Goal: Task Accomplishment & Management: Complete application form

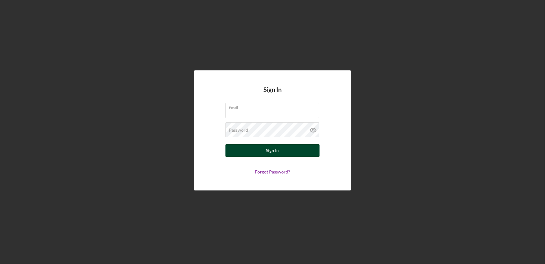
type input "[EMAIL_ADDRESS][DOMAIN_NAME]"
click at [274, 150] on div "Sign In" at bounding box center [272, 150] width 13 height 13
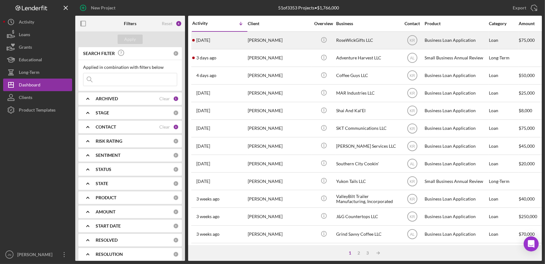
click at [260, 41] on div "[PERSON_NAME]" at bounding box center [279, 40] width 63 height 17
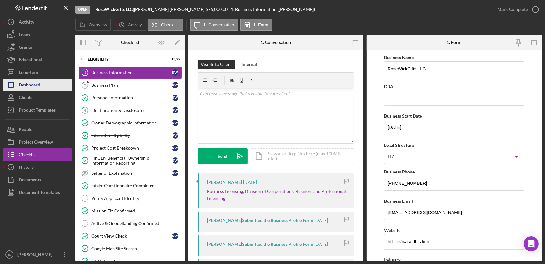
click at [33, 89] on div "Dashboard" at bounding box center [29, 85] width 21 height 14
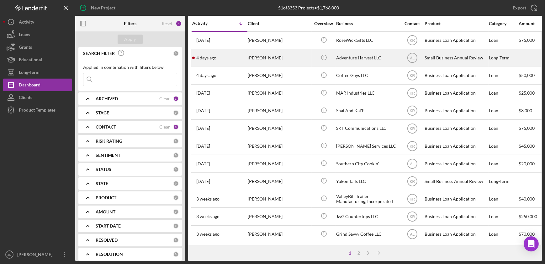
click at [260, 60] on div "[PERSON_NAME]" at bounding box center [279, 58] width 63 height 17
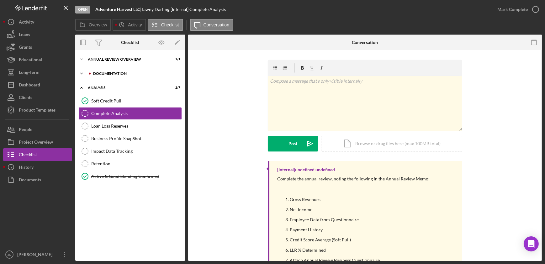
click at [119, 73] on div "Documentation" at bounding box center [135, 74] width 84 height 4
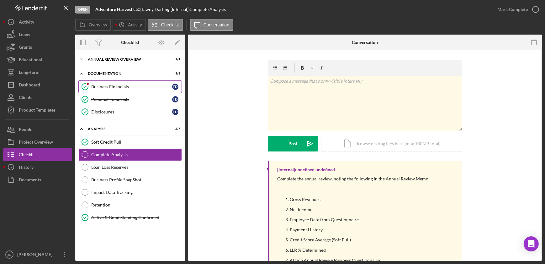
click at [114, 91] on link "Business Financials Business Financials T D" at bounding box center [130, 86] width 104 height 13
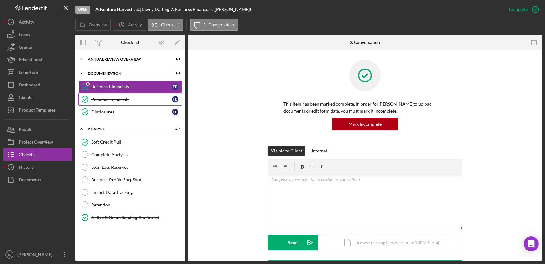
click at [110, 100] on div "Personal Financials" at bounding box center [131, 99] width 81 height 5
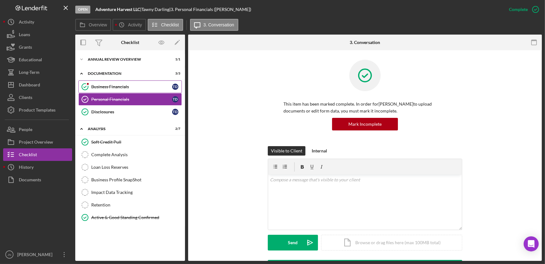
click at [107, 82] on link "Business Financials Business Financials T D" at bounding box center [130, 86] width 104 height 13
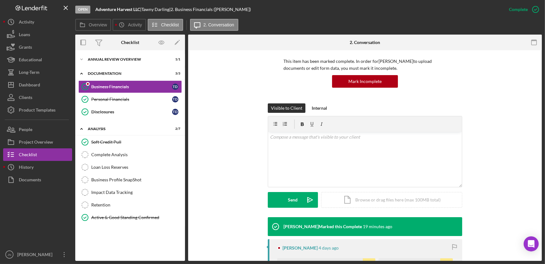
scroll to position [142, 0]
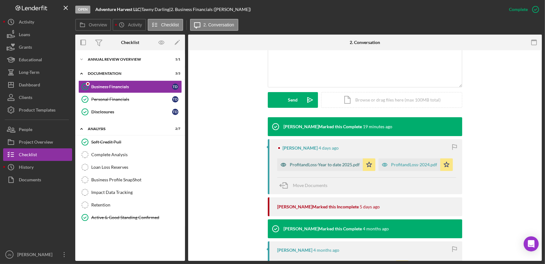
click at [311, 162] on div "ProfitandLoss-Year to date 2025.pdf" at bounding box center [325, 164] width 70 height 5
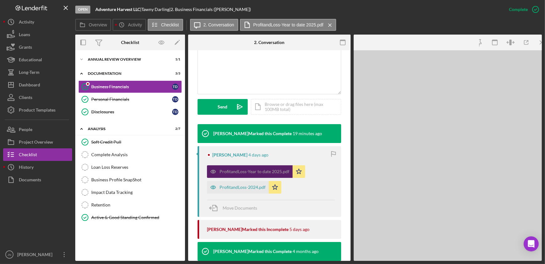
scroll to position [150, 0]
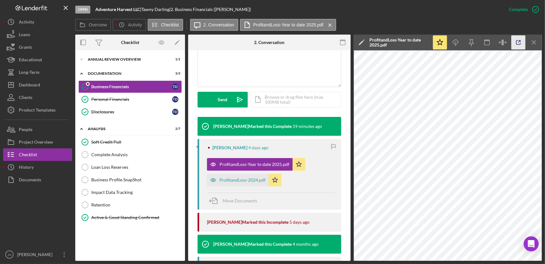
click at [518, 39] on icon "button" at bounding box center [519, 42] width 14 height 14
click at [227, 179] on div "ProfitandLoss-2024.pdf" at bounding box center [243, 179] width 46 height 5
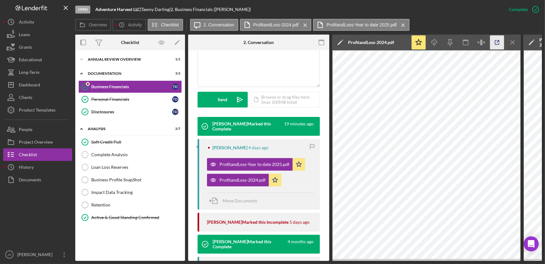
click at [494, 45] on icon "button" at bounding box center [498, 42] width 14 height 14
click at [34, 83] on div "Dashboard" at bounding box center [29, 85] width 21 height 14
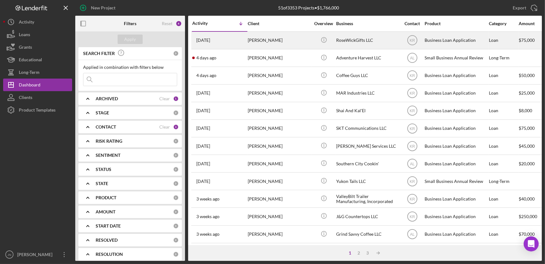
click at [274, 40] on div "[PERSON_NAME]" at bounding box center [279, 40] width 63 height 17
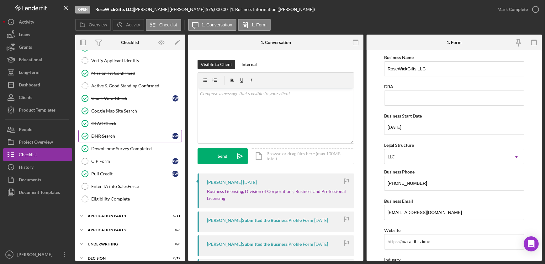
scroll to position [171, 0]
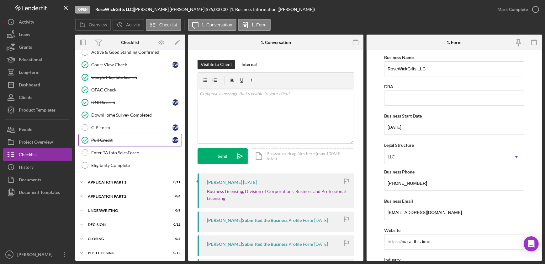
click at [108, 138] on div "Pull Credit" at bounding box center [131, 139] width 81 height 5
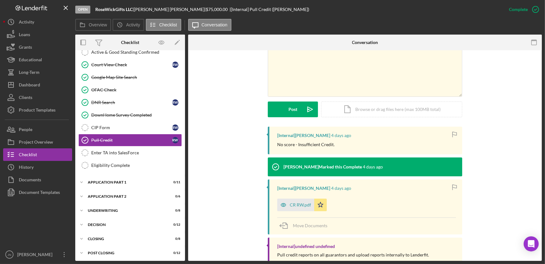
scroll to position [142, 0]
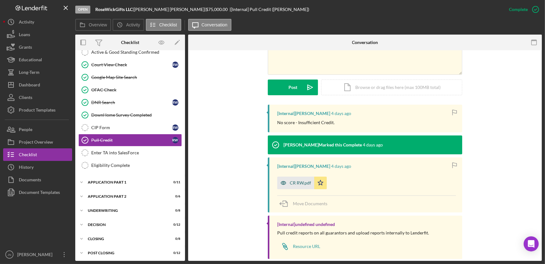
click at [299, 185] on div "CR RW.pdf" at bounding box center [300, 182] width 21 height 5
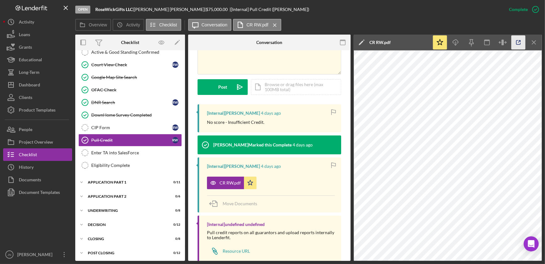
click at [521, 44] on icon "button" at bounding box center [519, 42] width 14 height 14
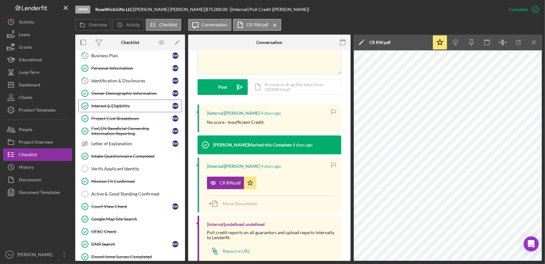
scroll to position [0, 0]
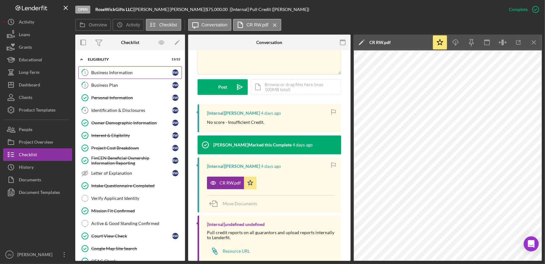
click at [111, 70] on div "Business Information" at bounding box center [131, 72] width 81 height 5
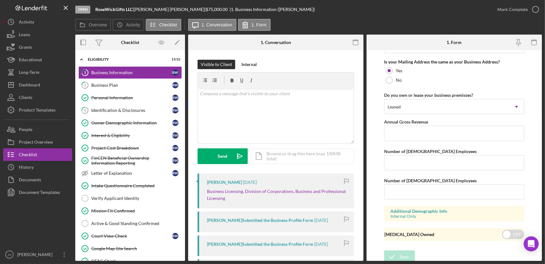
scroll to position [485, 0]
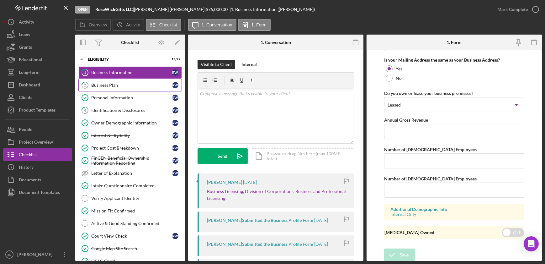
click at [126, 87] on div "Business Plan" at bounding box center [131, 85] width 81 height 5
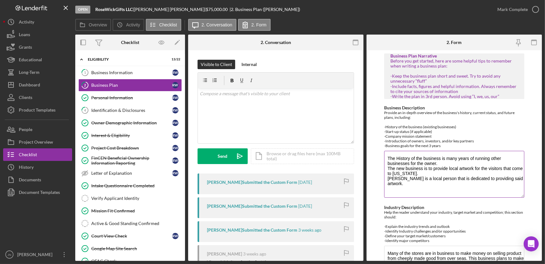
drag, startPoint x: 523, startPoint y: 179, endPoint x: 518, endPoint y: 195, distance: 16.8
click at [518, 195] on textarea "The History of the business is many years of running other businesses for the o…" at bounding box center [454, 174] width 140 height 47
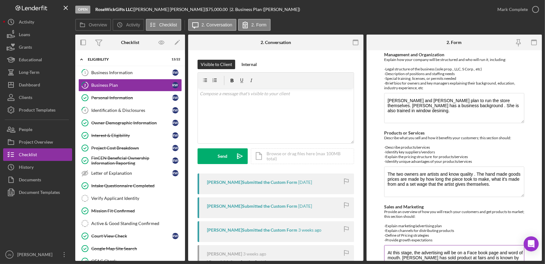
scroll to position [270, 0]
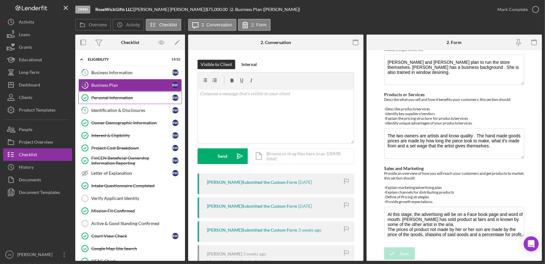
click at [110, 96] on div "Personal Information" at bounding box center [131, 97] width 81 height 5
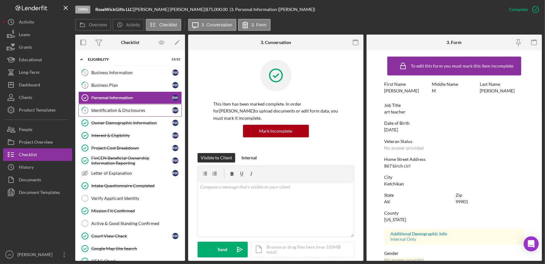
click at [108, 110] on div "Identification & Disclosures" at bounding box center [131, 110] width 81 height 5
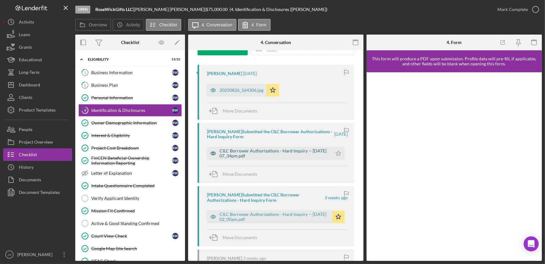
scroll to position [114, 0]
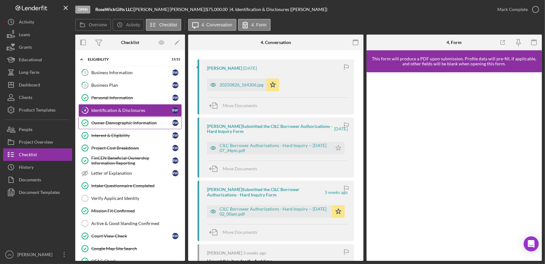
click at [110, 118] on link "Owner Demographic Information Owner Demographic Information R W" at bounding box center [130, 122] width 104 height 13
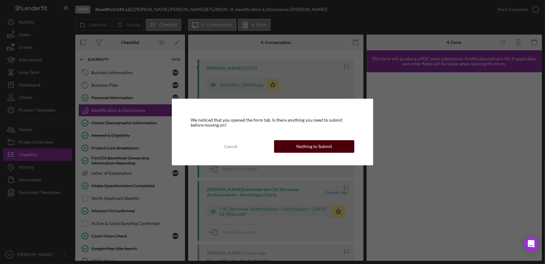
click at [320, 145] on div "Nothing to Submit" at bounding box center [315, 146] width 36 height 13
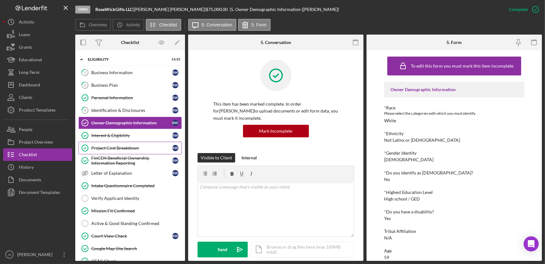
click at [113, 145] on div "Project Cost Breakdown" at bounding box center [131, 147] width 81 height 5
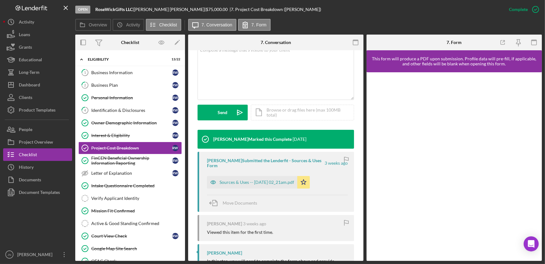
scroll to position [142, 0]
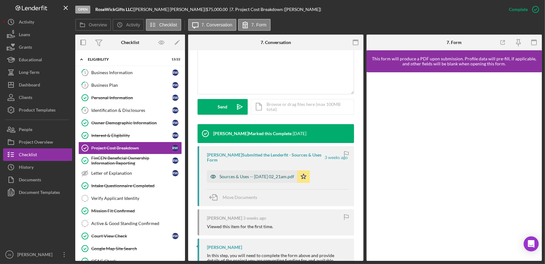
click at [233, 174] on div "Sources & Uses -- 2025-08-15 02_21am.pdf" at bounding box center [257, 176] width 75 height 5
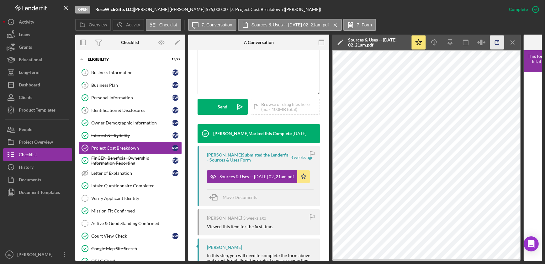
click at [498, 40] on polyline "button" at bounding box center [499, 41] width 2 height 2
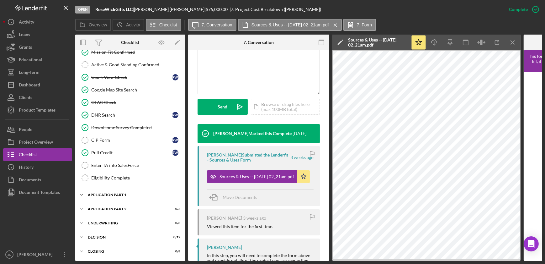
scroll to position [173, 0]
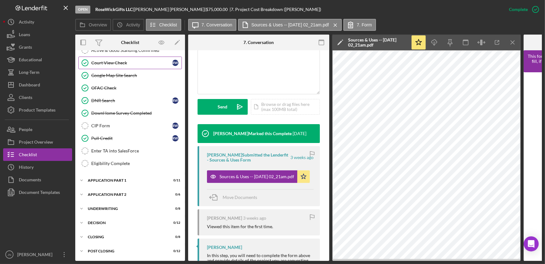
click at [110, 64] on div "Court View Check" at bounding box center [131, 62] width 81 height 5
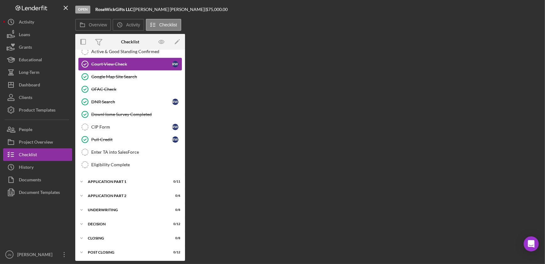
scroll to position [172, 0]
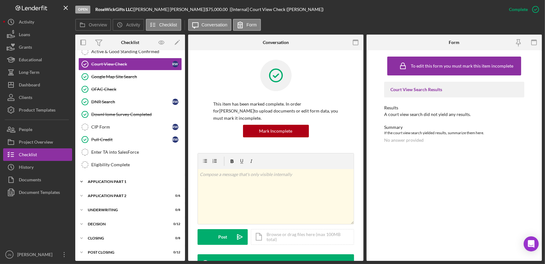
click at [99, 182] on div "Icon/Expander Application Part 1 0 / 11" at bounding box center [130, 181] width 110 height 13
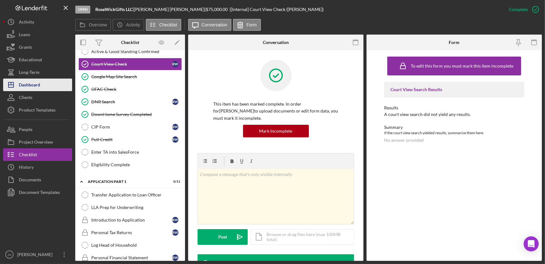
click at [35, 80] on div "Dashboard" at bounding box center [29, 85] width 21 height 14
